Goal: Information Seeking & Learning: Compare options

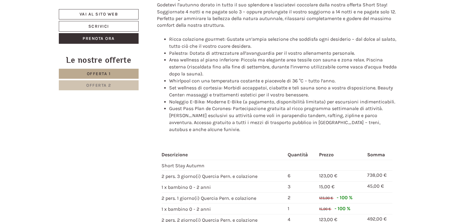
scroll to position [609, 0]
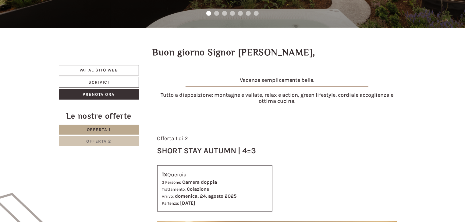
scroll to position [243, 0]
